Goal: Task Accomplishment & Management: Manage account settings

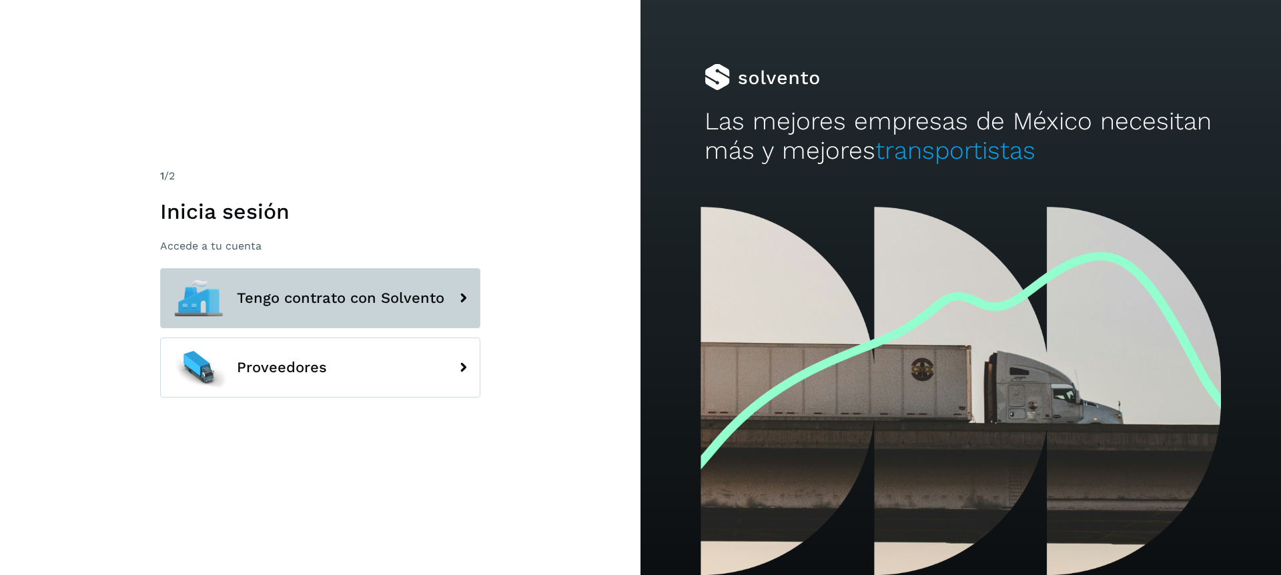
click at [299, 309] on button "Tengo contrato con Solvento" at bounding box center [320, 298] width 320 height 60
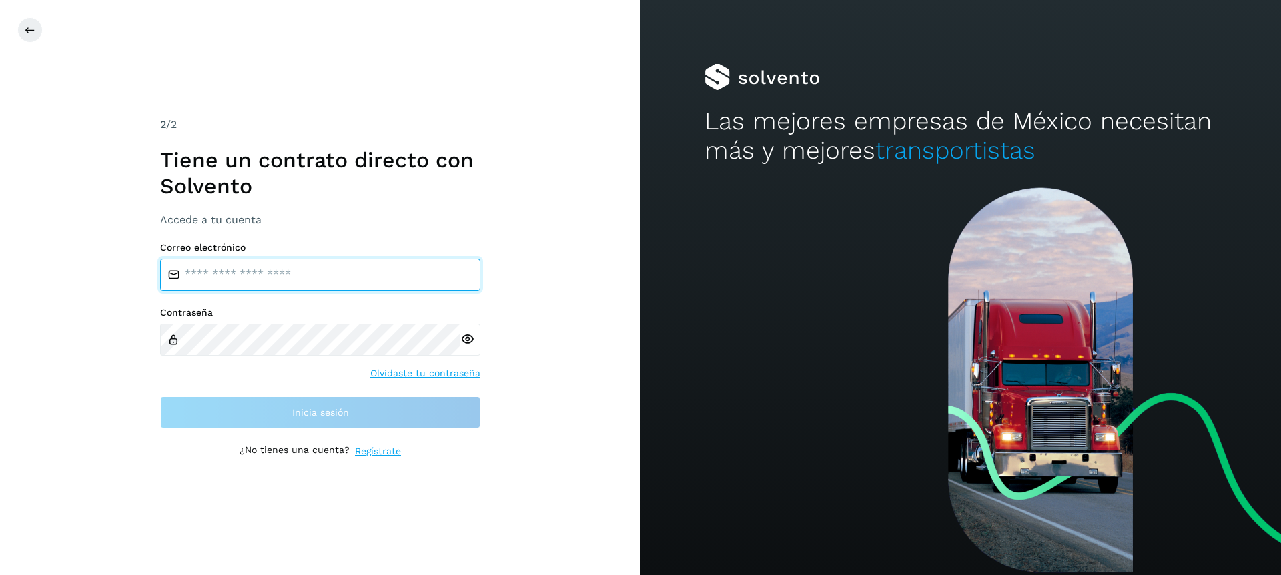
click at [254, 277] on input "email" at bounding box center [320, 275] width 320 height 32
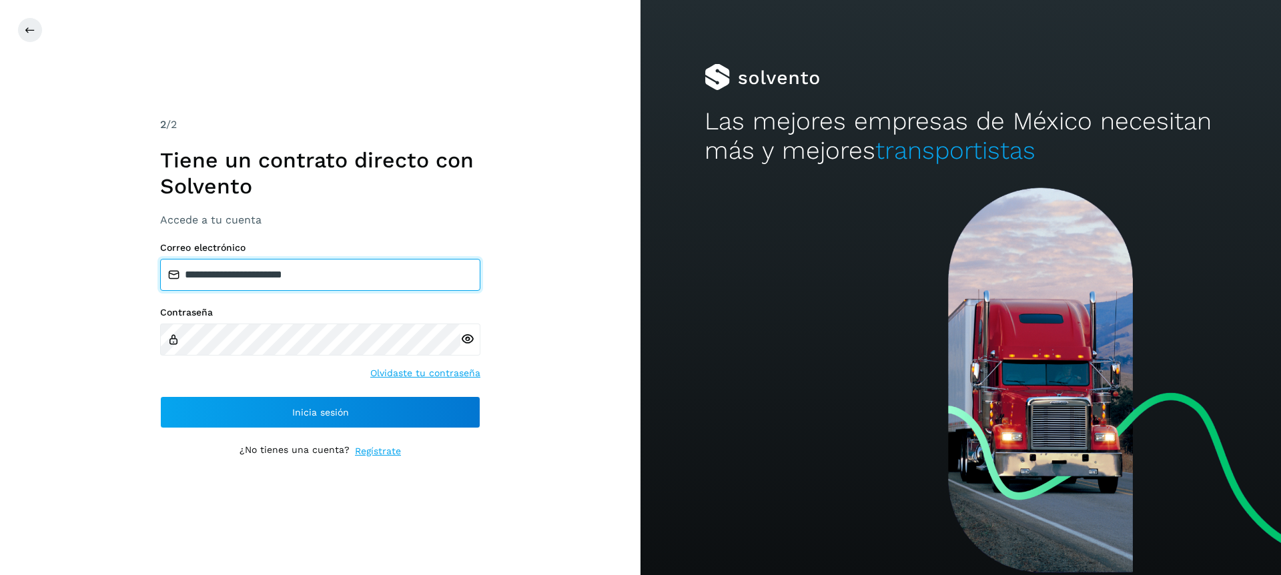
drag, startPoint x: 258, startPoint y: 280, endPoint x: 236, endPoint y: 279, distance: 21.4
click at [236, 279] on input "**********" at bounding box center [320, 275] width 320 height 32
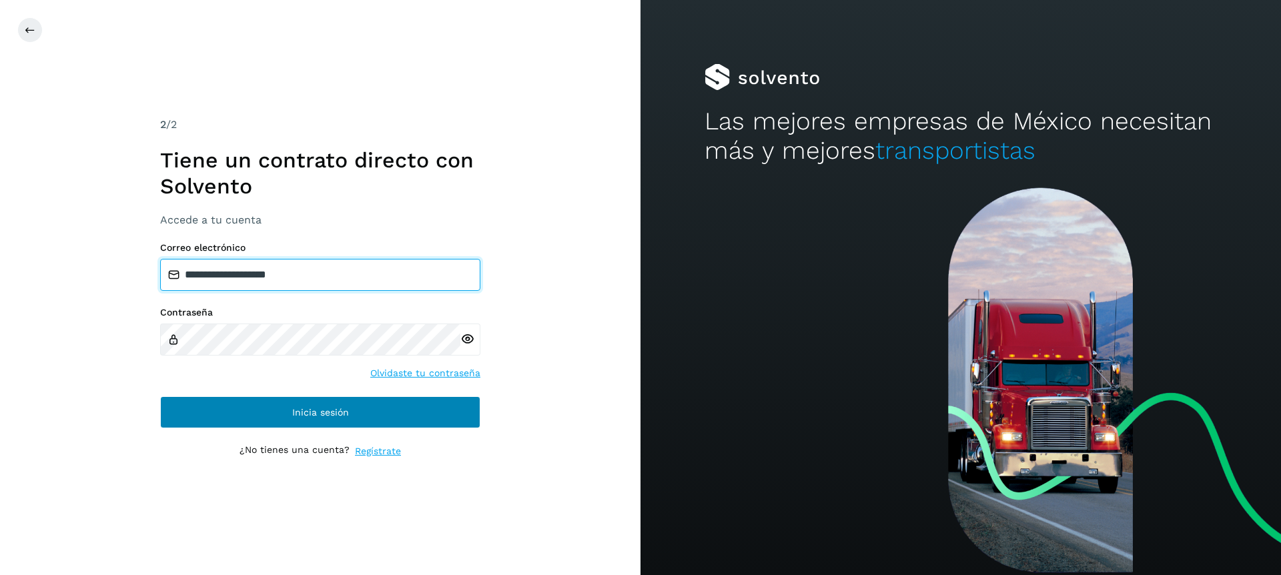
type input "**********"
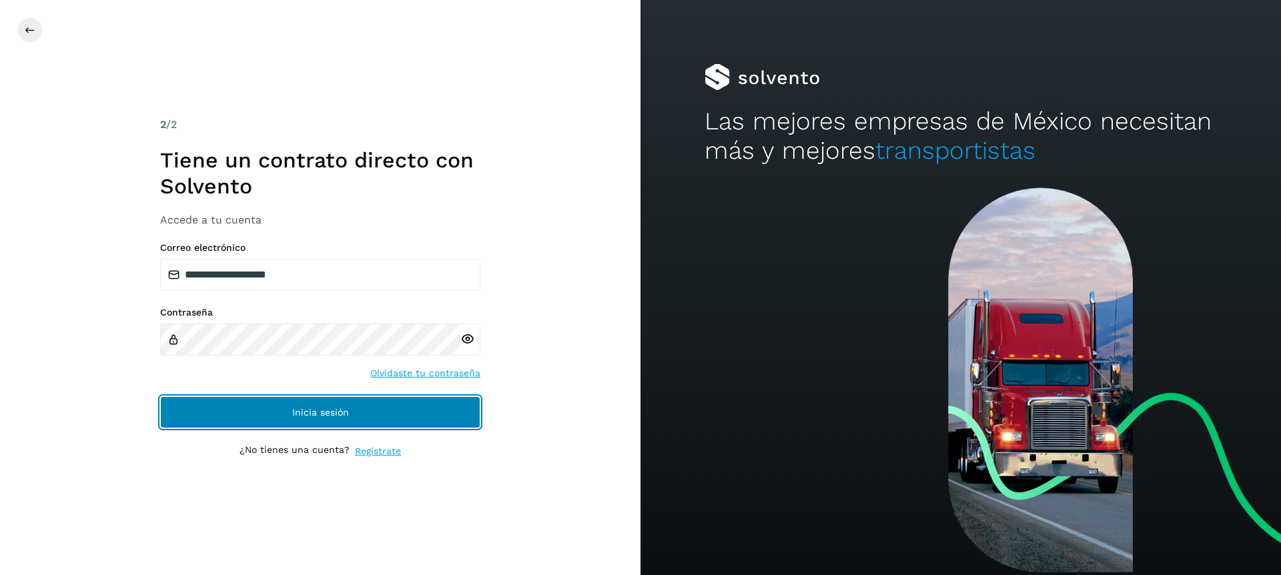
click at [317, 419] on button "Inicia sesión" at bounding box center [320, 412] width 320 height 32
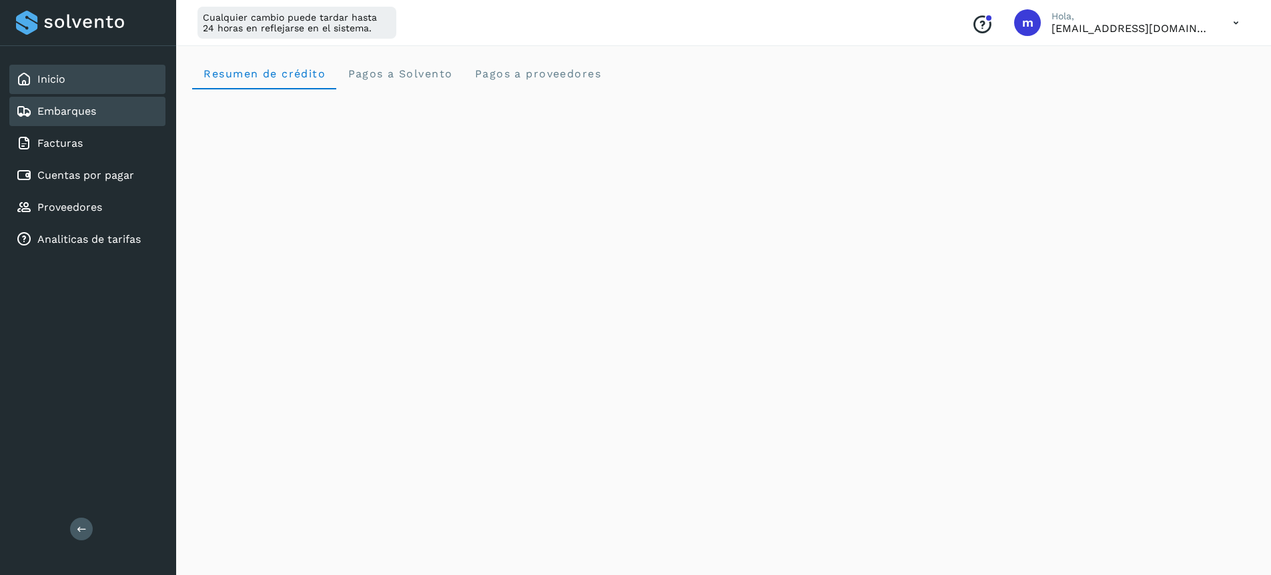
click at [75, 117] on div "Embarques" at bounding box center [56, 111] width 80 height 16
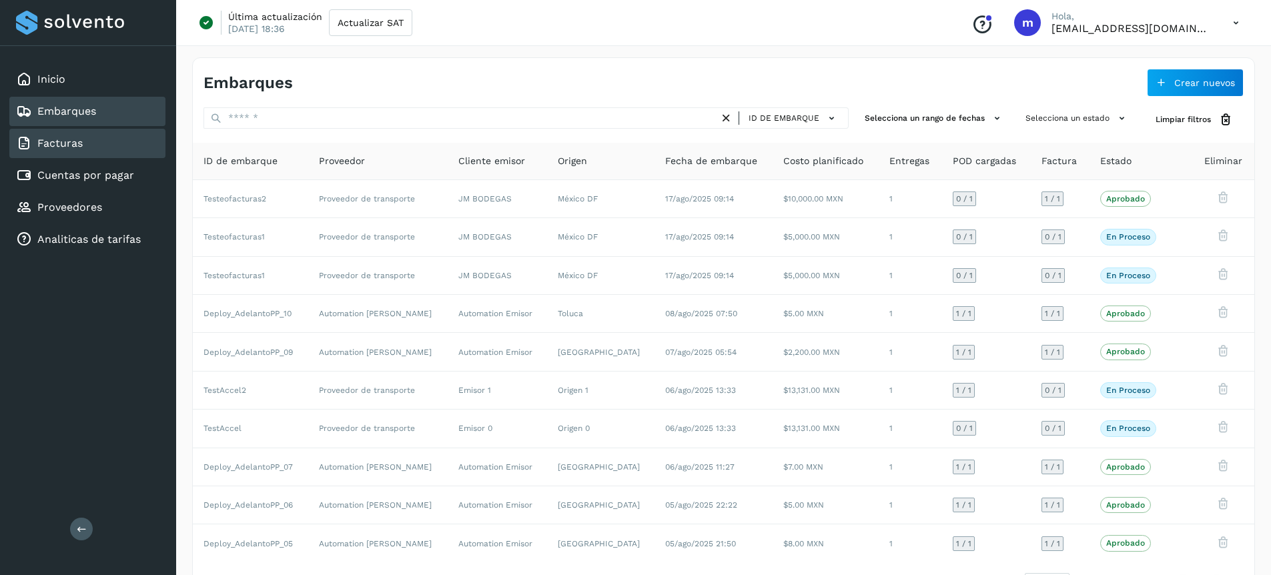
click at [74, 148] on link "Facturas" at bounding box center [59, 143] width 45 height 13
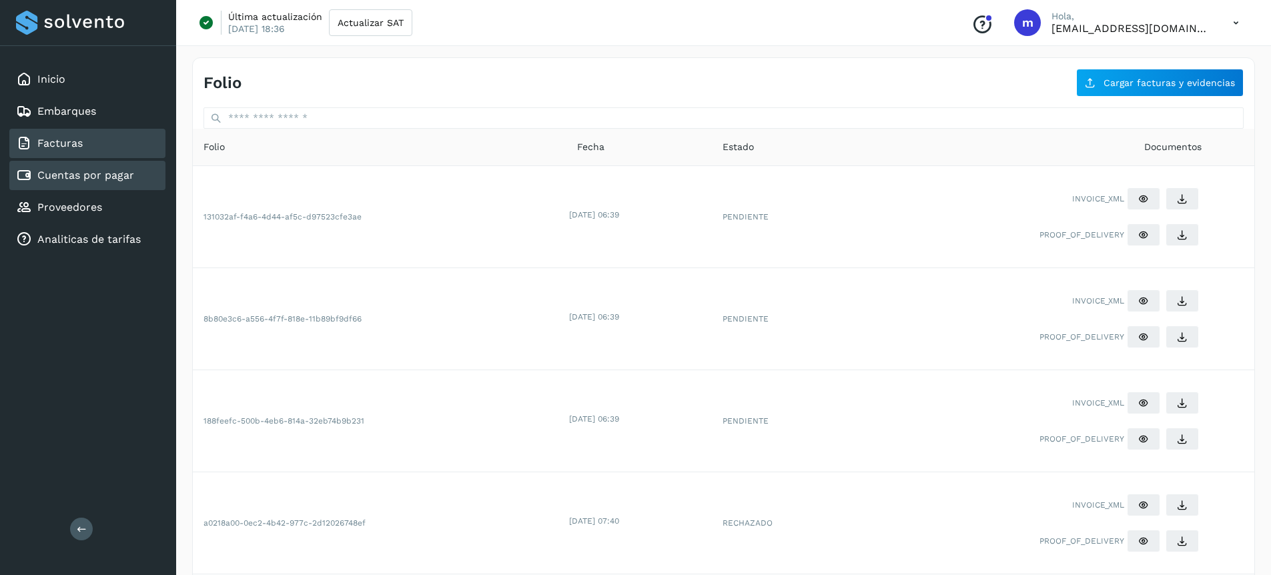
click at [93, 180] on link "Cuentas por pagar" at bounding box center [85, 175] width 97 height 13
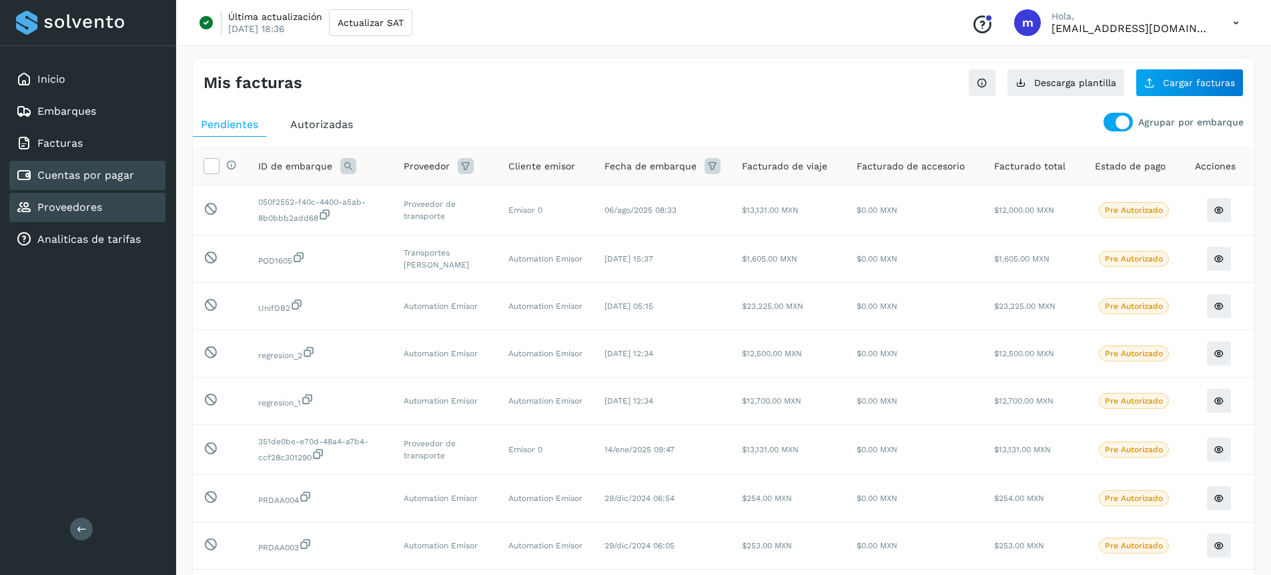
click at [59, 204] on link "Proveedores" at bounding box center [69, 207] width 65 height 13
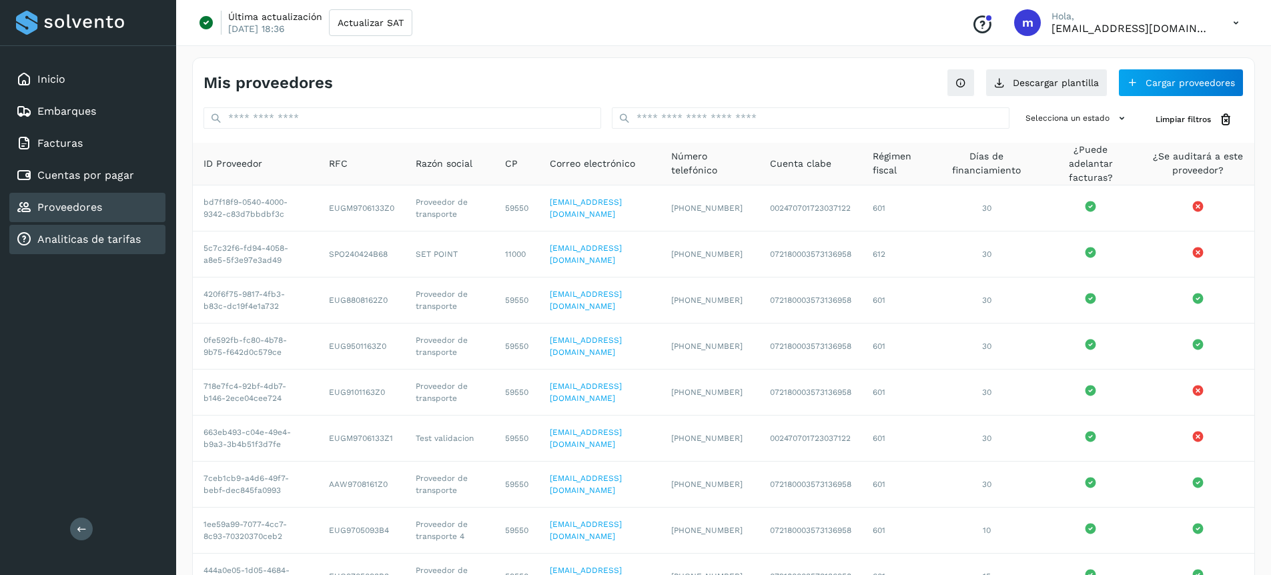
click at [61, 242] on link "Analiticas de tarifas" at bounding box center [88, 239] width 103 height 13
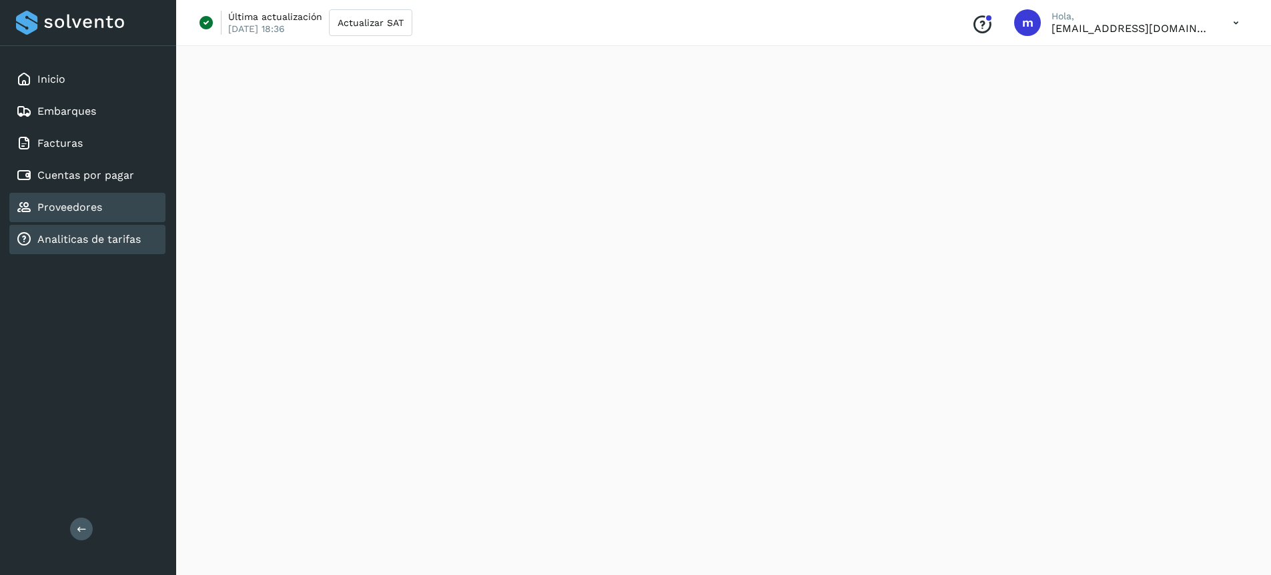
click at [86, 212] on link "Proveedores" at bounding box center [69, 207] width 65 height 13
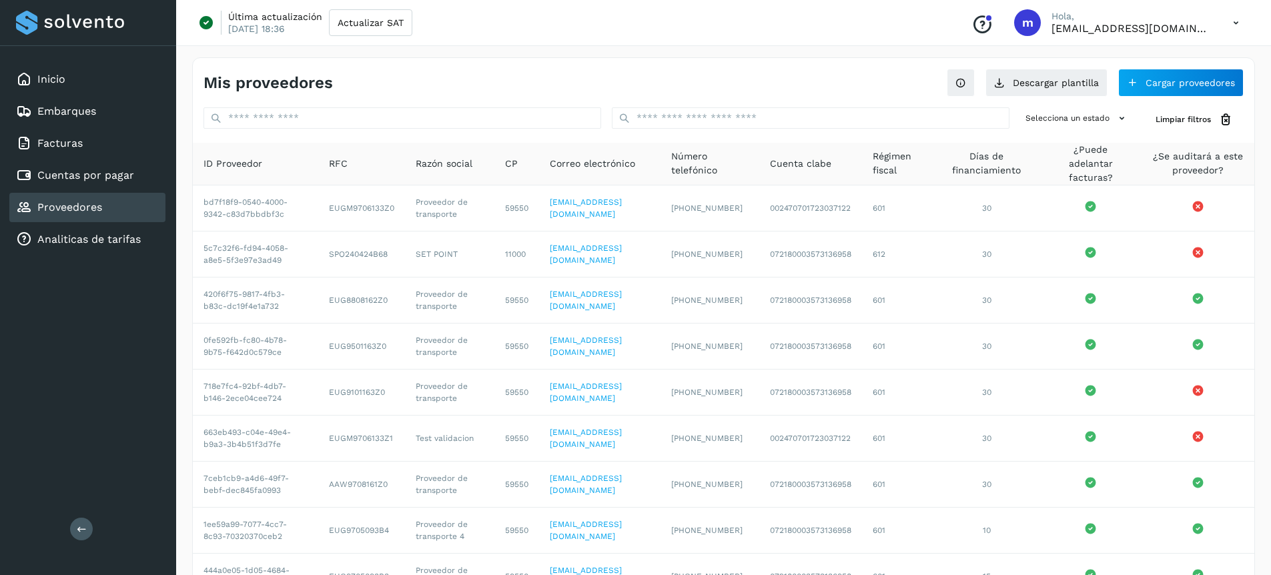
click at [1232, 24] on icon at bounding box center [1235, 22] width 27 height 27
click at [1135, 85] on div "Cerrar sesión" at bounding box center [1169, 85] width 159 height 25
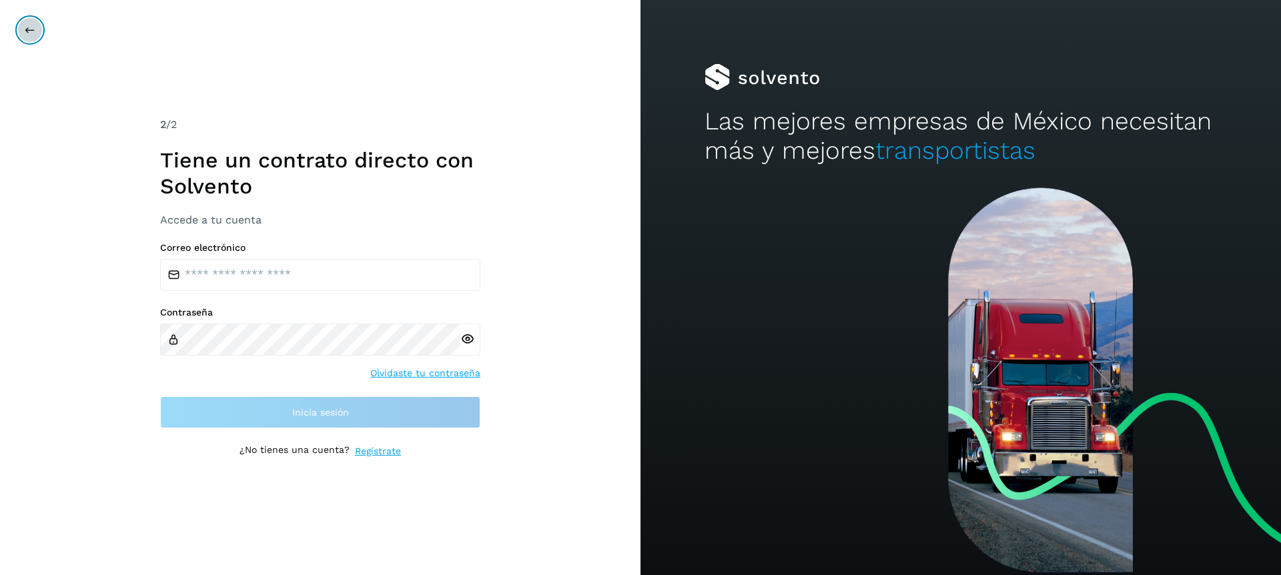
click at [31, 29] on icon at bounding box center [30, 30] width 11 height 11
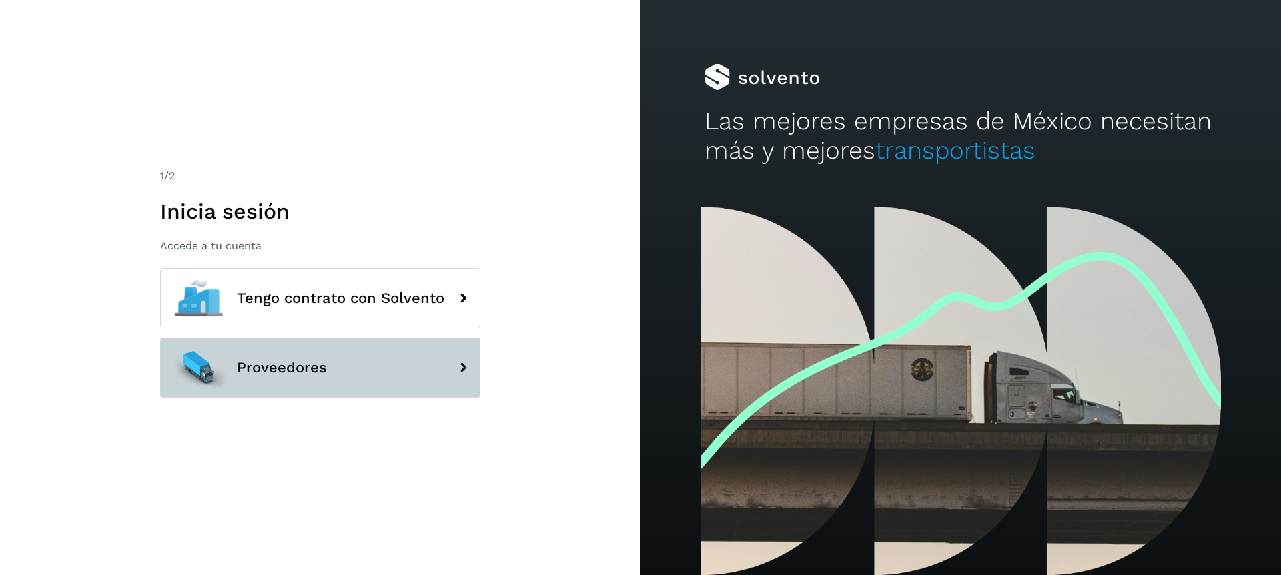
click at [298, 370] on span "Proveedores" at bounding box center [282, 368] width 90 height 16
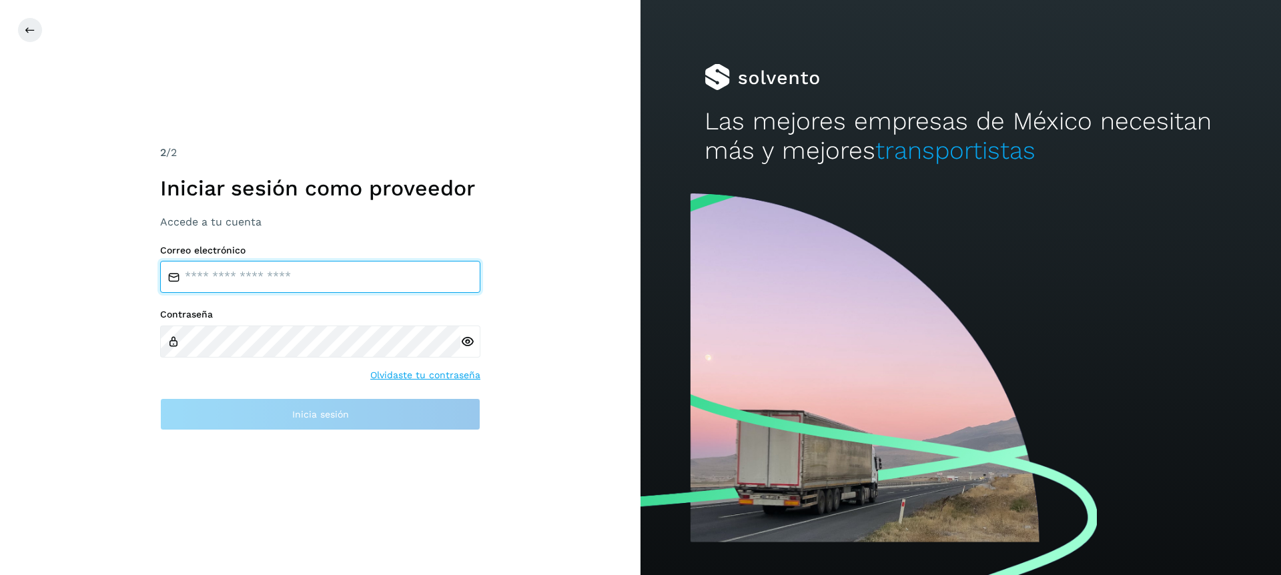
click at [234, 278] on input "email" at bounding box center [320, 277] width 320 height 32
type input "**********"
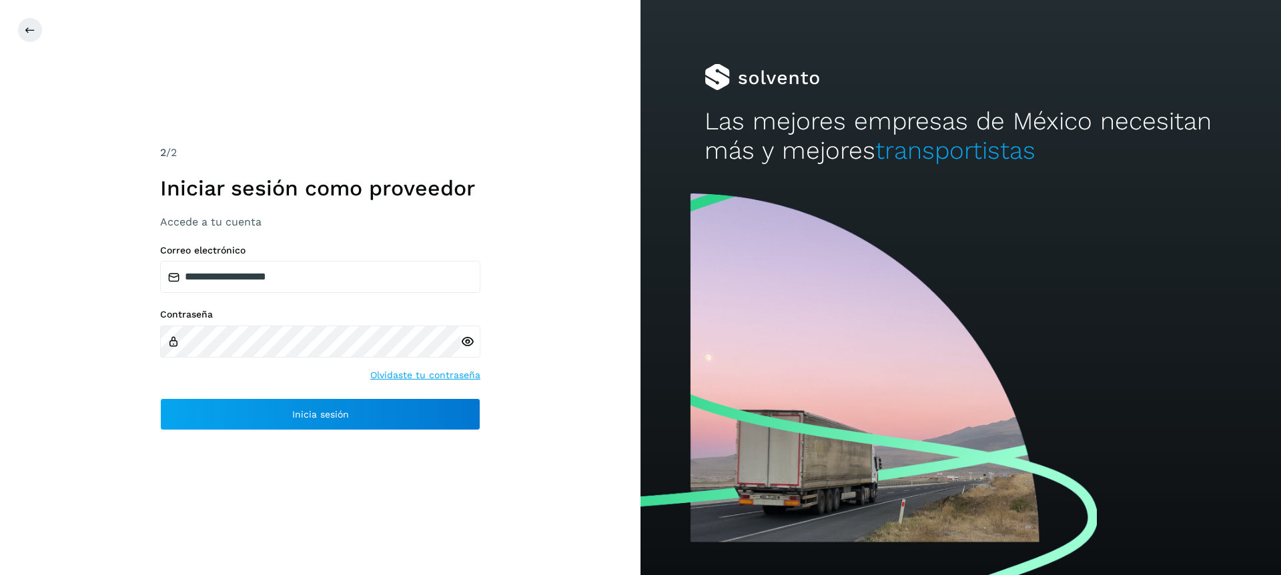
click at [470, 344] on icon at bounding box center [467, 342] width 14 height 14
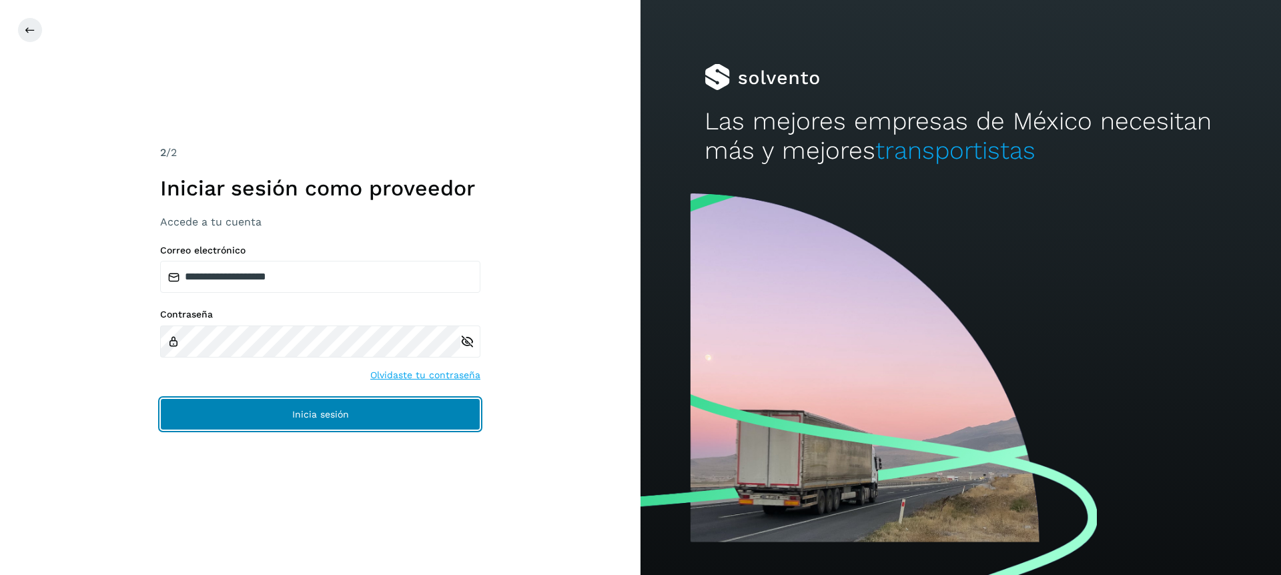
click at [236, 419] on button "Inicia sesión" at bounding box center [320, 414] width 320 height 32
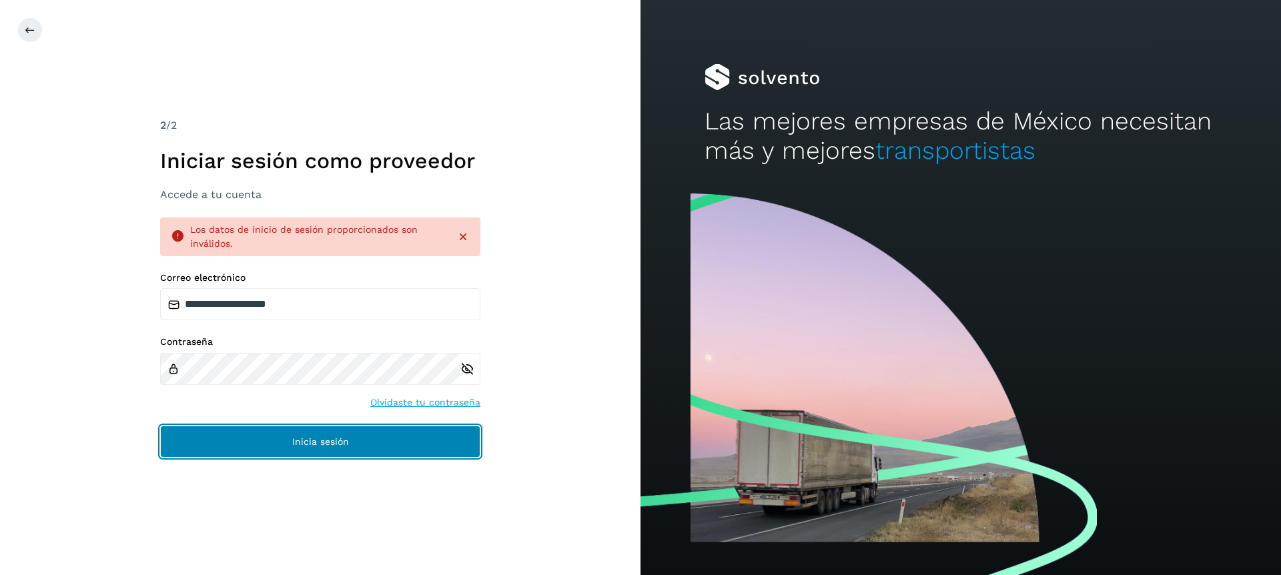
click at [264, 450] on button "Inicia sesión" at bounding box center [320, 442] width 320 height 32
